Goal: Check status: Check status

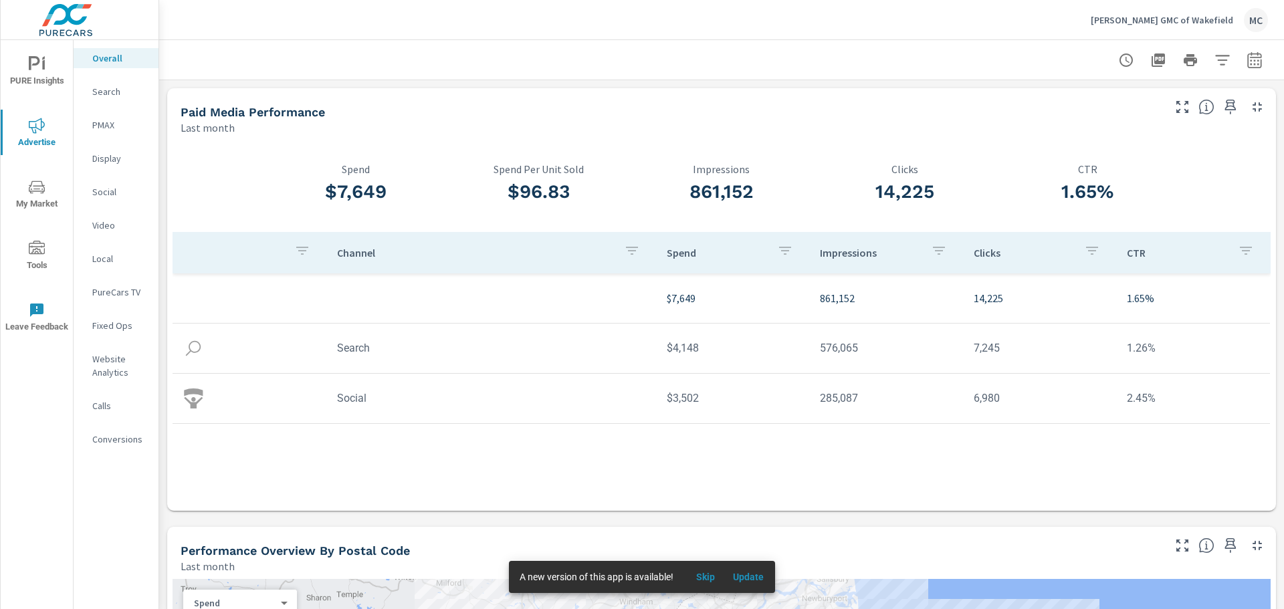
click at [124, 90] on p "Search" at bounding box center [119, 91] width 55 height 13
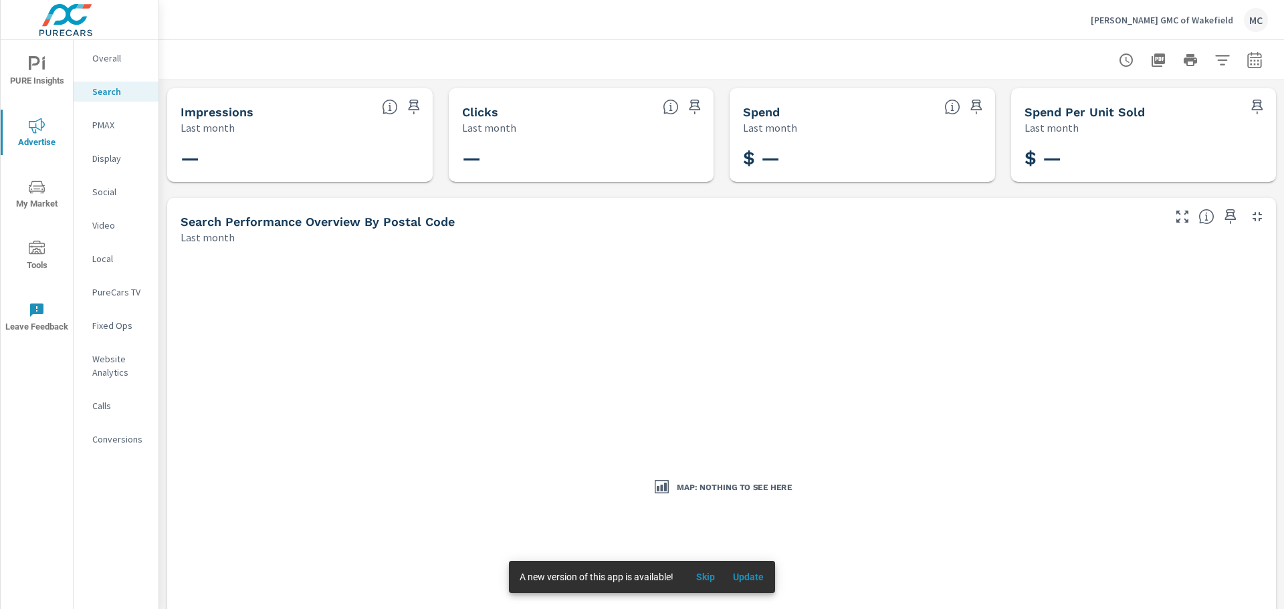
click at [104, 92] on p "Search" at bounding box center [119, 91] width 55 height 13
